Goal: Information Seeking & Learning: Find specific page/section

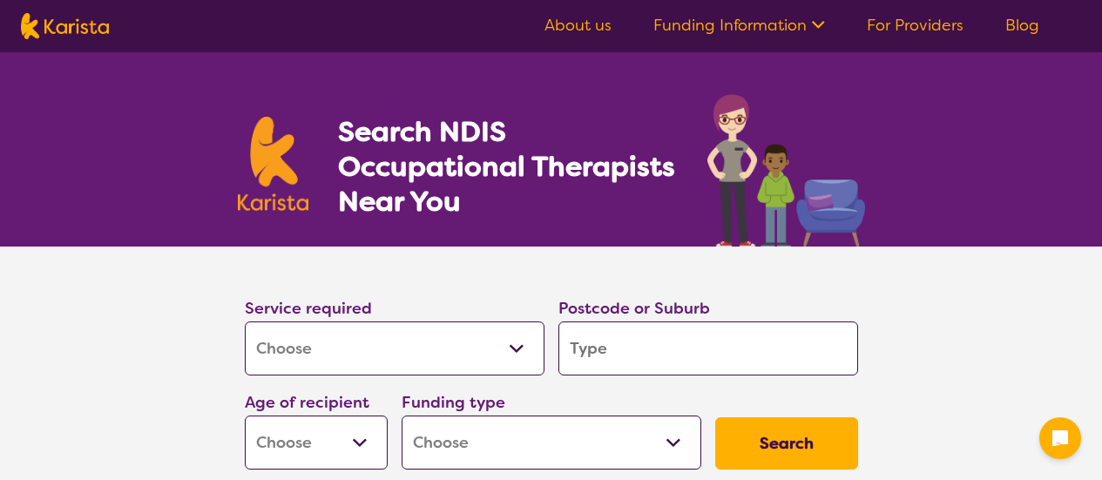
select select "[MEDICAL_DATA]"
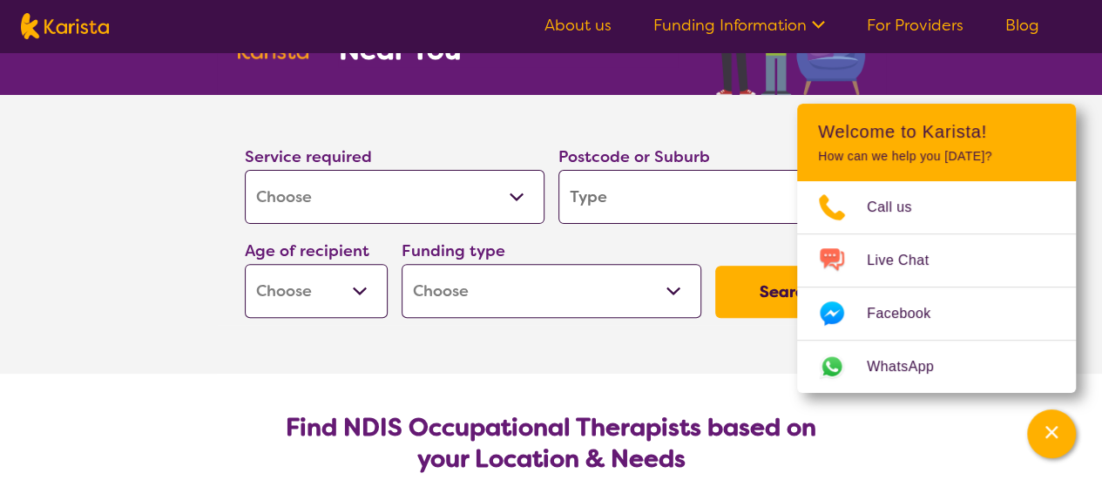
scroll to position [159, 0]
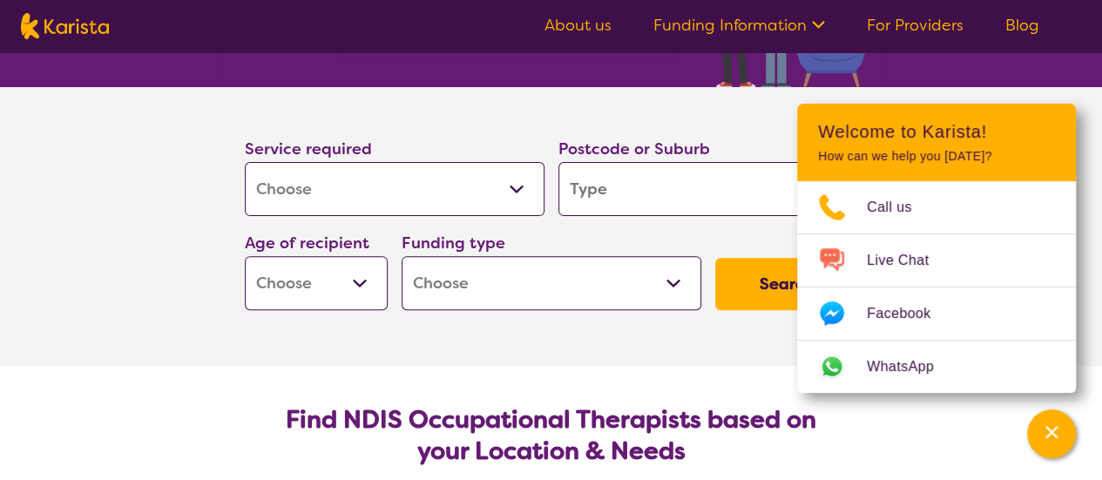
click at [1089, 220] on section "Service required Allied Health Assistant Assessment ([MEDICAL_DATA] or [MEDICAL…" at bounding box center [551, 226] width 1102 height 279
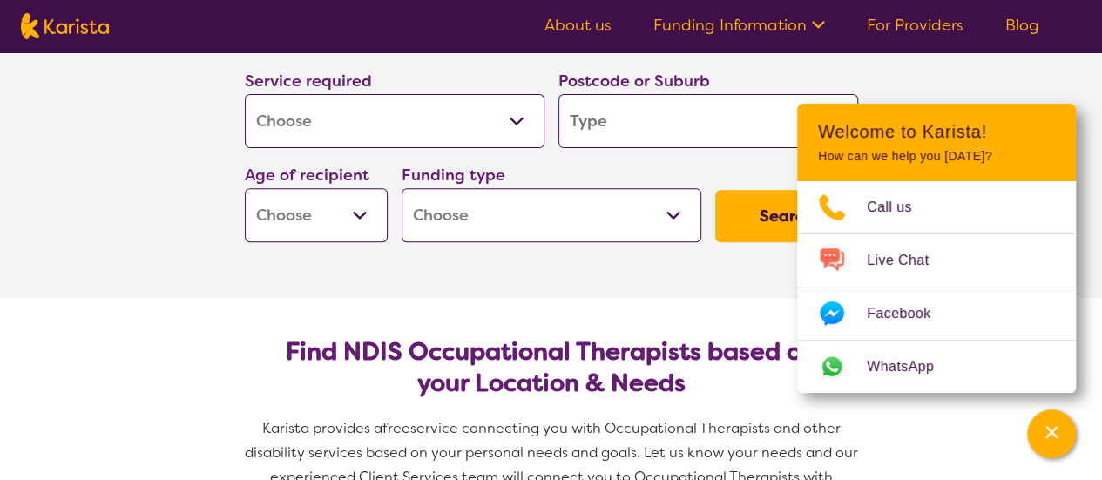
scroll to position [230, 0]
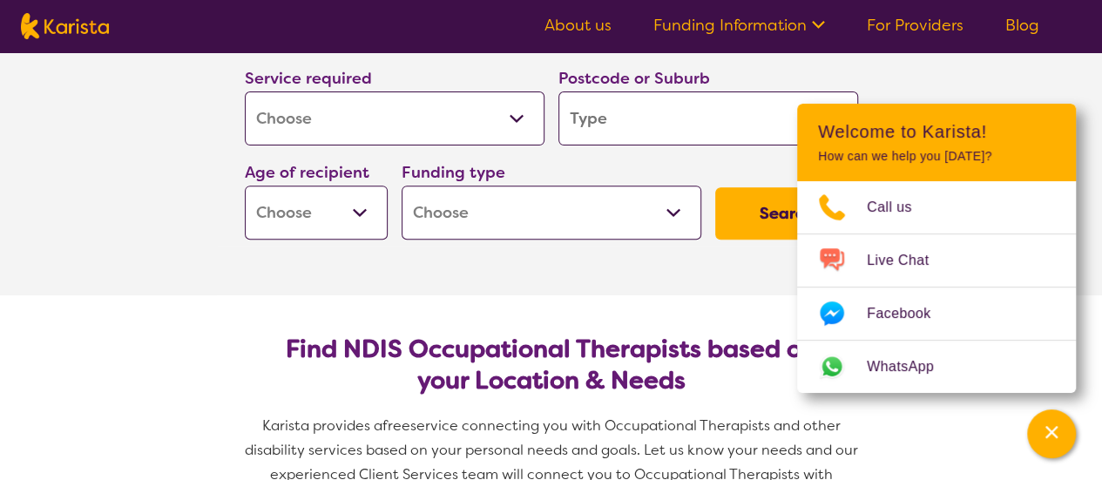
click at [548, 277] on section "Service required Allied Health Assistant Assessment ([MEDICAL_DATA] or [MEDICAL…" at bounding box center [551, 156] width 697 height 279
click at [368, 218] on select "Early Childhood - 0 to 9 Child - 10 to 11 Adolescent - 12 to 17 Adult - 18 to 6…" at bounding box center [316, 213] width 143 height 54
select select "EC"
click at [245, 186] on select "Early Childhood - 0 to 9 Child - 10 to 11 Adolescent - 12 to 17 Adult - 18 to 6…" at bounding box center [316, 213] width 143 height 54
select select "EC"
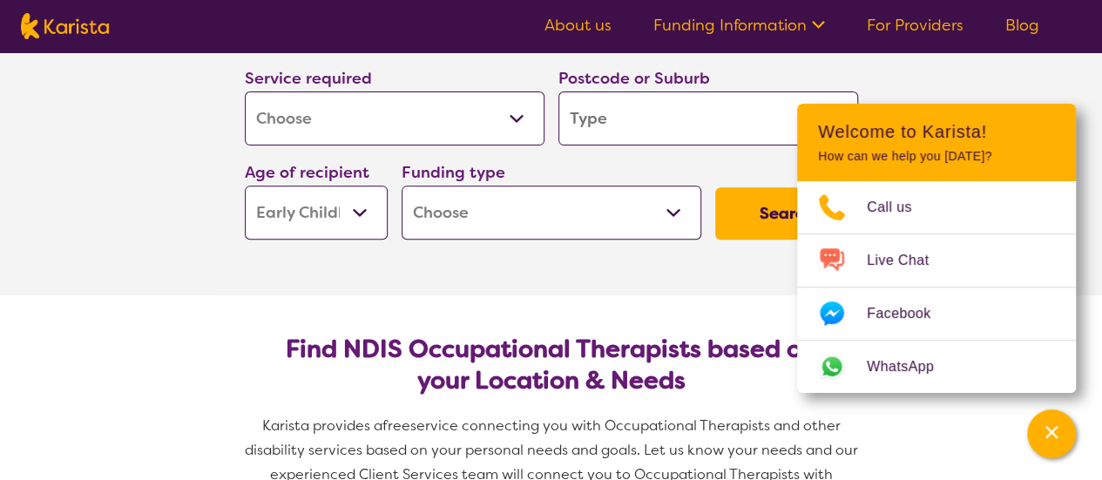
click at [654, 210] on select "Home Care Package (HCP) National Disability Insurance Scheme (NDIS) I don't know" at bounding box center [552, 213] width 300 height 54
select select "i-don-t-know"
click at [402, 186] on select "Home Care Package (HCP) National Disability Insurance Scheme (NDIS) I don't know" at bounding box center [552, 213] width 300 height 54
select select "i-don-t-know"
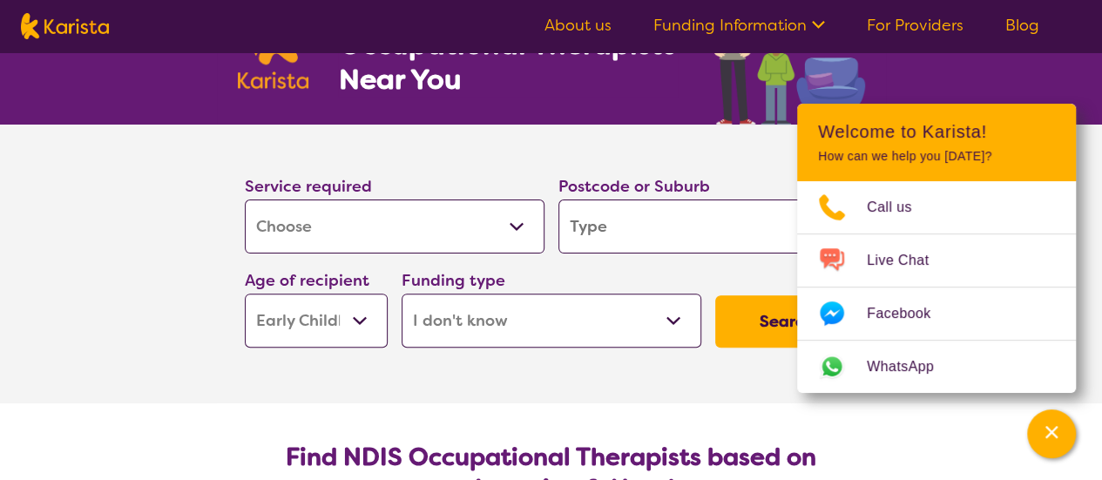
scroll to position [120, 0]
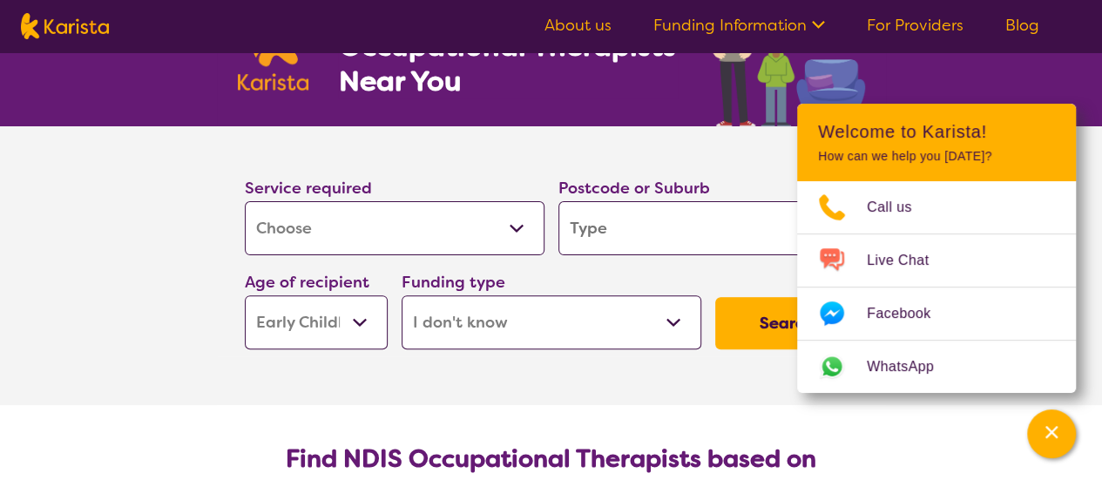
click at [634, 240] on input "search" at bounding box center [709, 228] width 300 height 54
type input "0875"
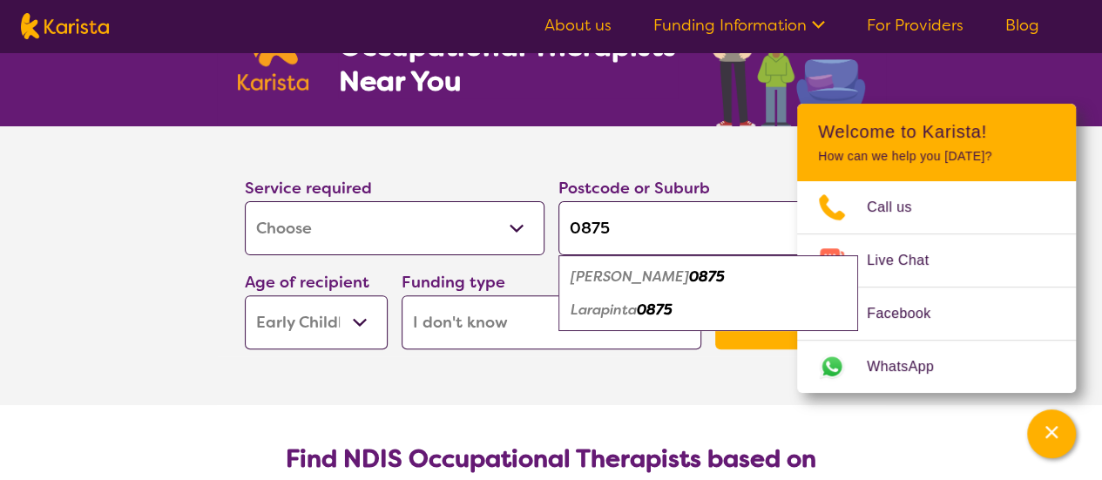
click at [621, 315] on em "Larapinta" at bounding box center [604, 310] width 66 height 18
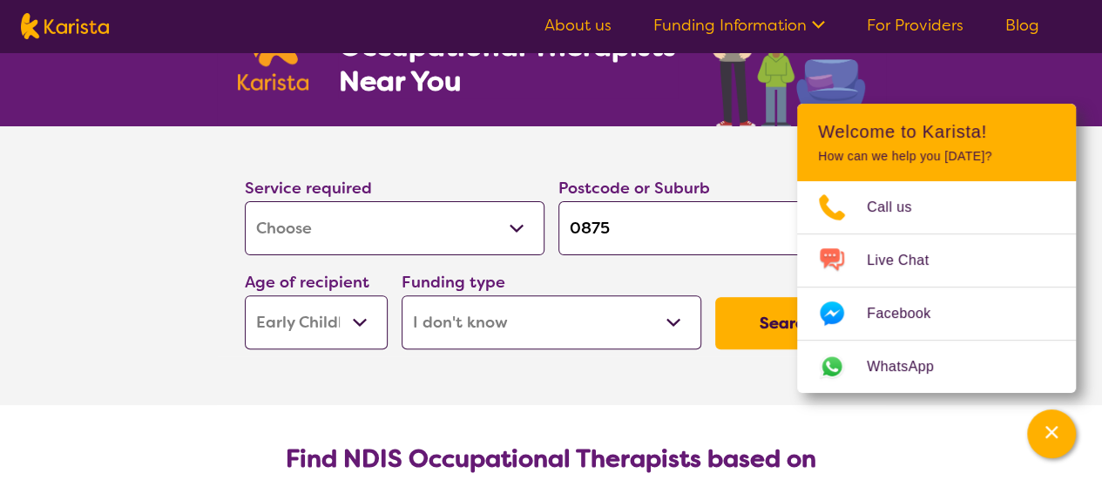
click at [744, 320] on button "Search" at bounding box center [787, 323] width 143 height 52
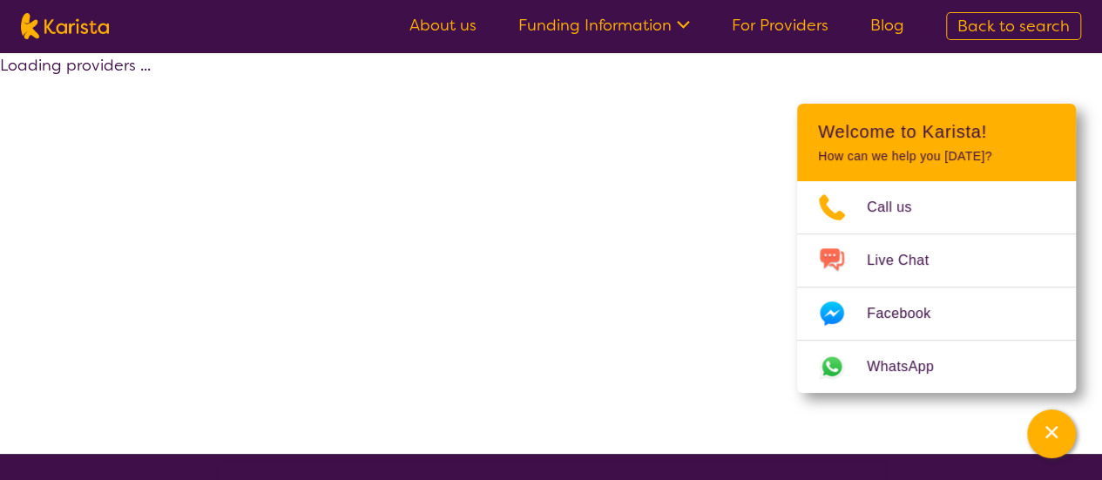
select select "[MEDICAL_DATA]"
select select "EC"
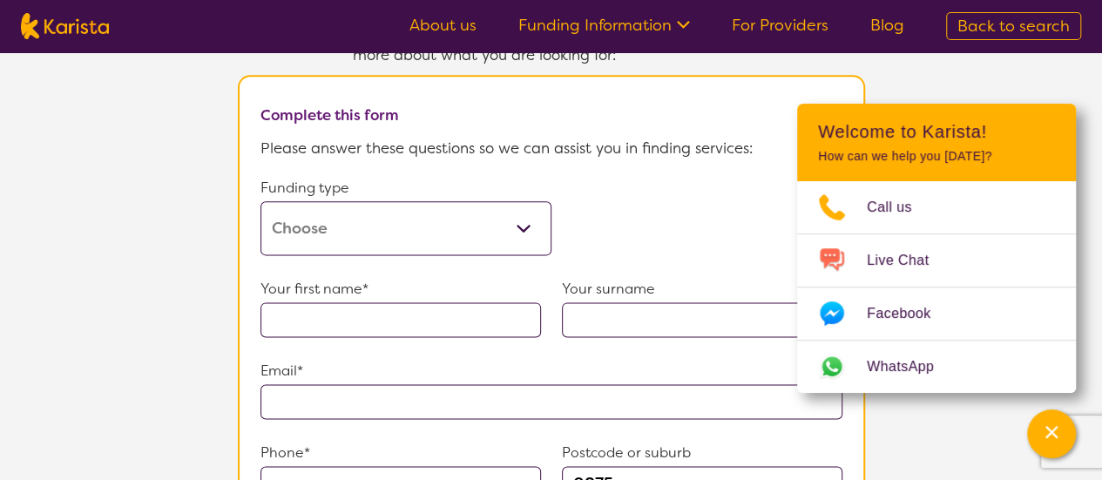
scroll to position [997, 0]
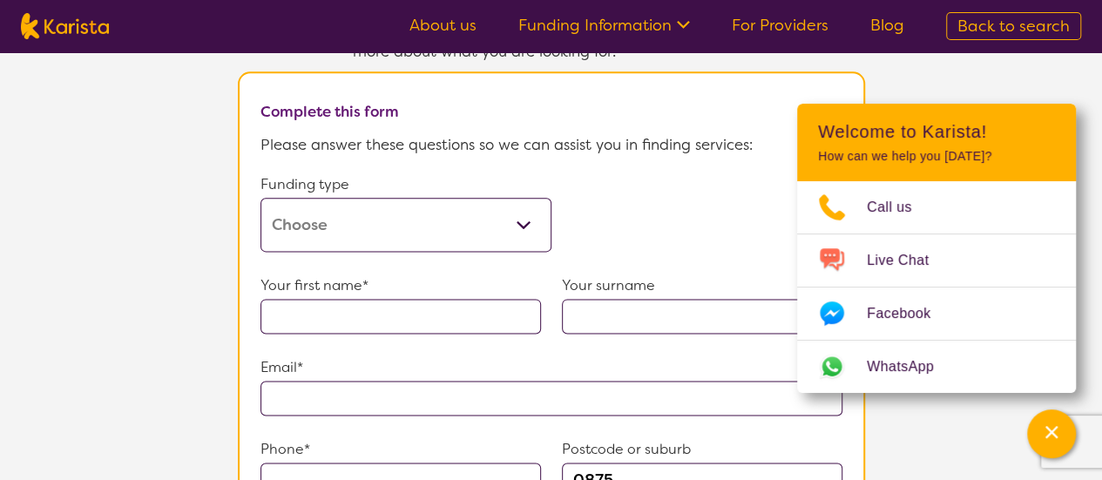
click at [525, 211] on select "Home Care Package (HCP) Home Care Package - Level 1 Home Care Package - Level 2…" at bounding box center [406, 225] width 291 height 54
select select "self-funded"
click at [261, 198] on select "Home Care Package (HCP) Home Care Package - Level 1 Home Care Package - Level 2…" at bounding box center [406, 225] width 291 height 54
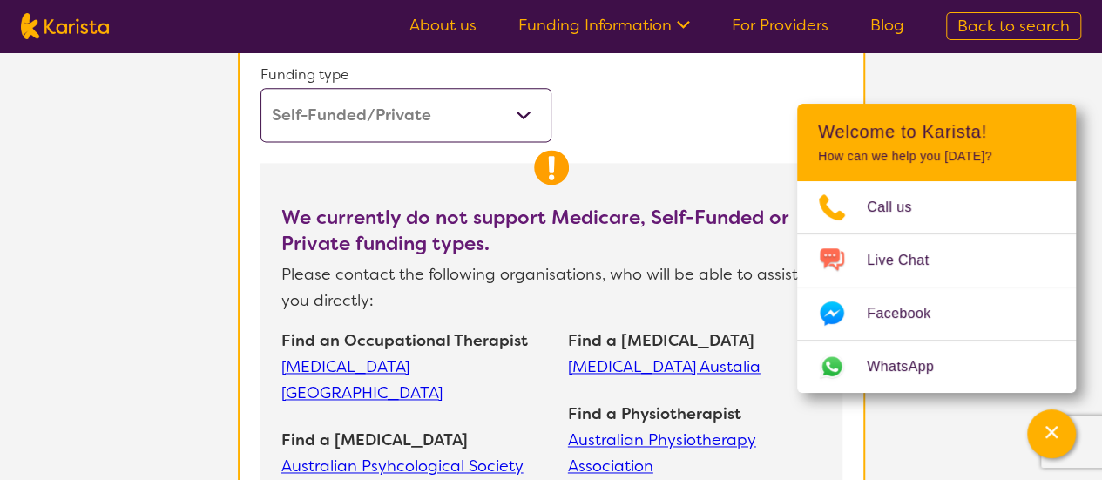
scroll to position [1112, 0]
